Goal: Task Accomplishment & Management: Use online tool/utility

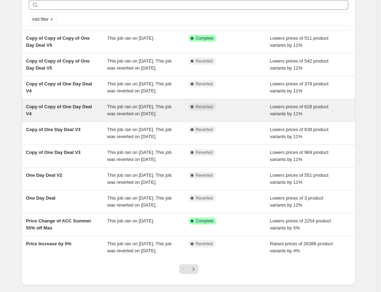
scroll to position [35, 0]
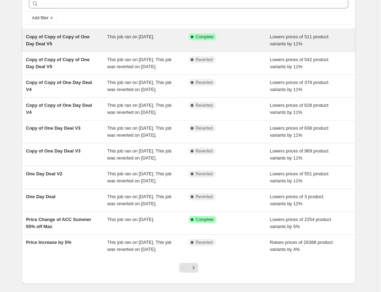
click at [81, 40] on div "Copy of Copy of Copy of One Day Deal V5" at bounding box center [66, 40] width 81 height 14
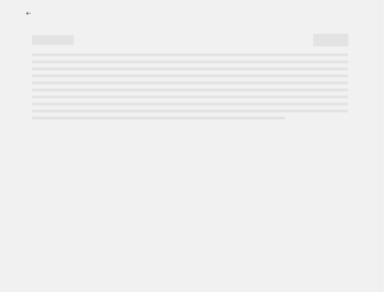
select select "percentage"
select select "pp"
select select "tag"
